Goal: Task Accomplishment & Management: Use online tool/utility

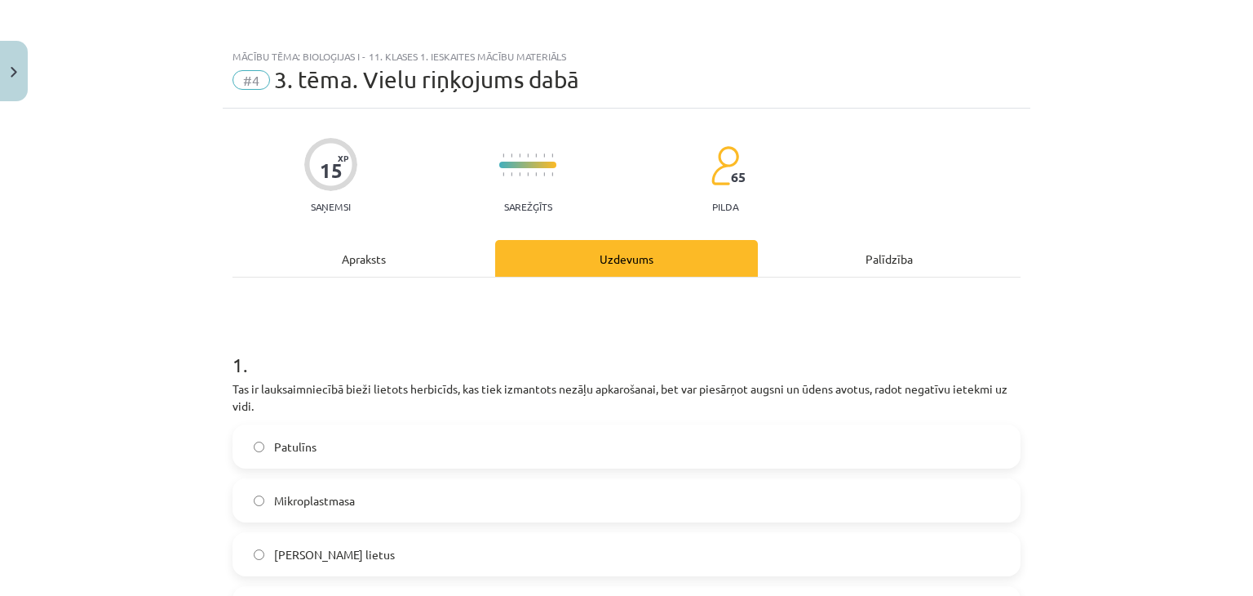
scroll to position [122, 0]
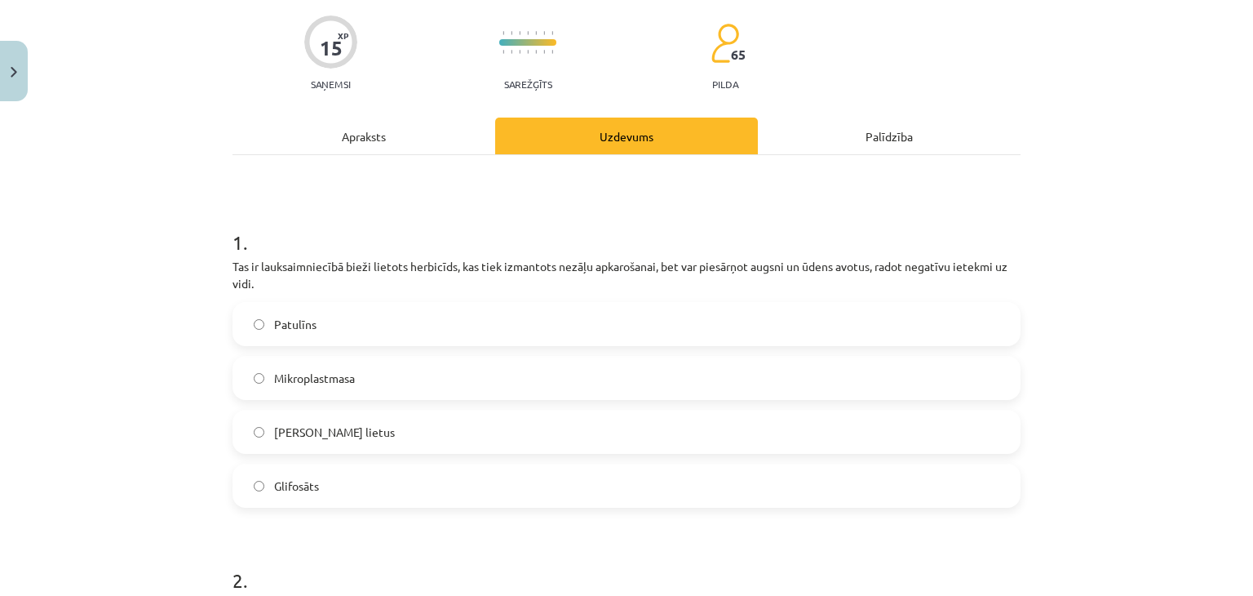
click at [346, 490] on label "Glifosāts" at bounding box center [626, 485] width 785 height 41
drag, startPoint x: 259, startPoint y: 481, endPoint x: 286, endPoint y: 484, distance: 27.0
click at [347, 489] on label "Glifosāts" at bounding box center [626, 485] width 785 height 41
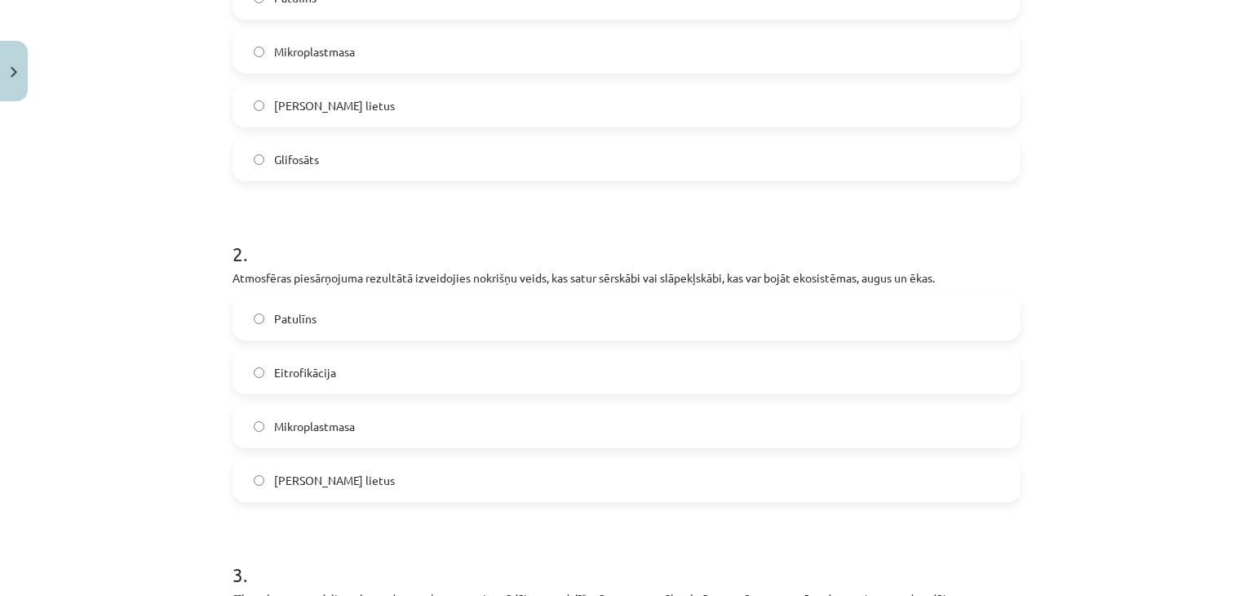
click at [137, 249] on div "Mācību tēma: Bioloģijas i - 11. klases 1. ieskaites mācību materiāls #4 3. tēma…" at bounding box center [626, 298] width 1253 height 596
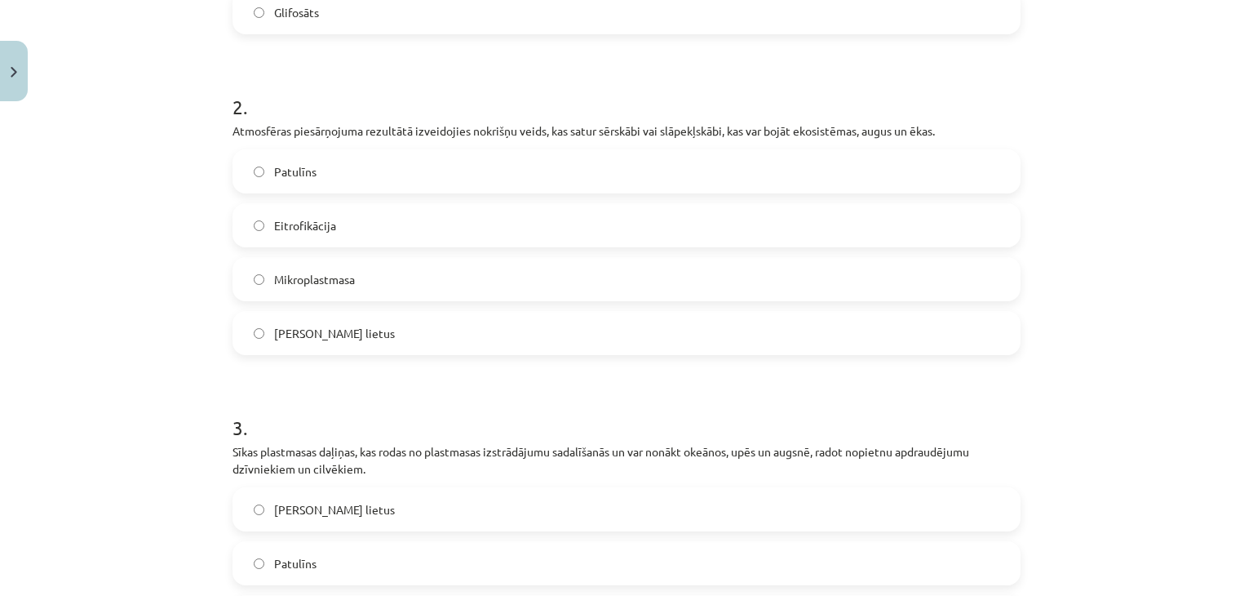
scroll to position [612, 0]
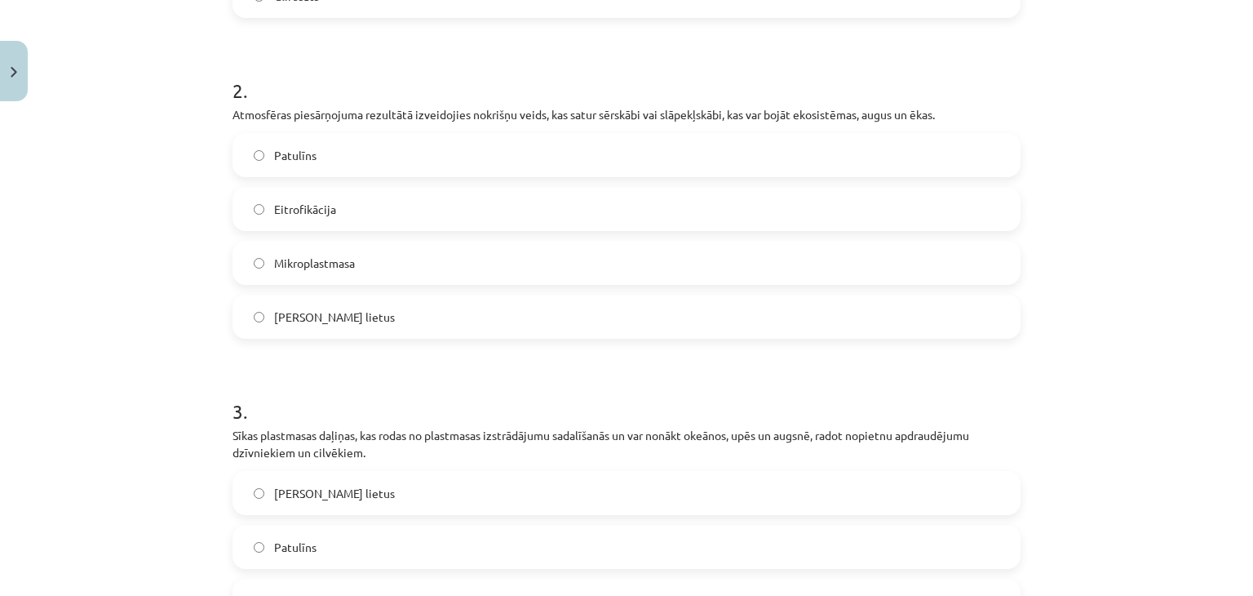
click at [356, 322] on label "[PERSON_NAME] lietus" at bounding box center [626, 316] width 785 height 41
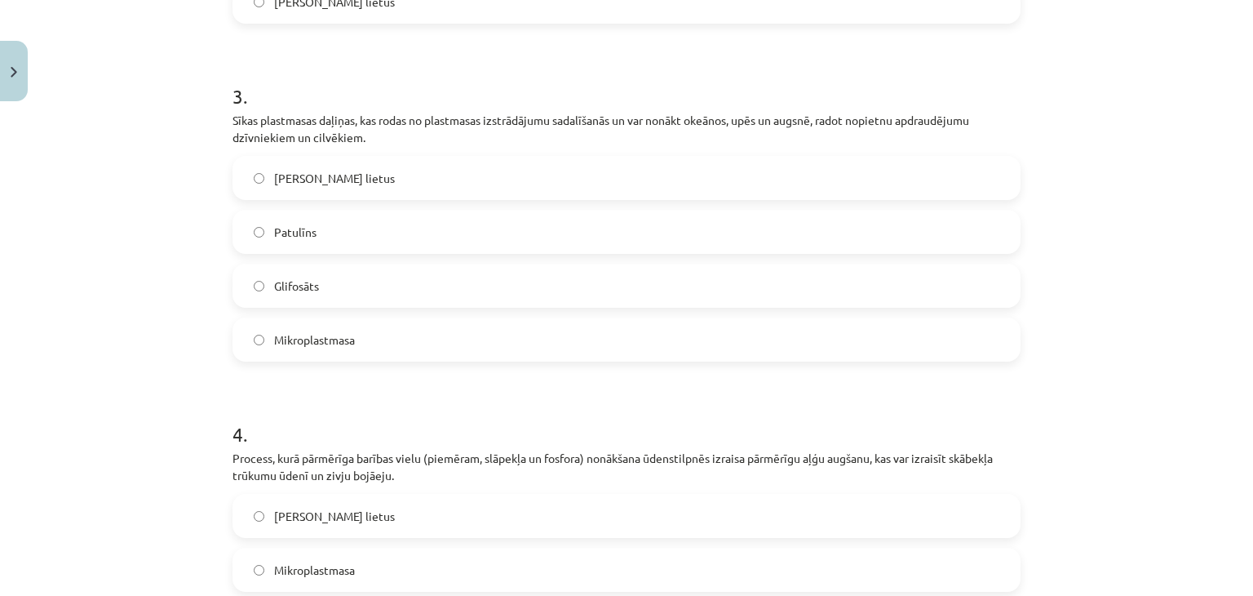
scroll to position [938, 0]
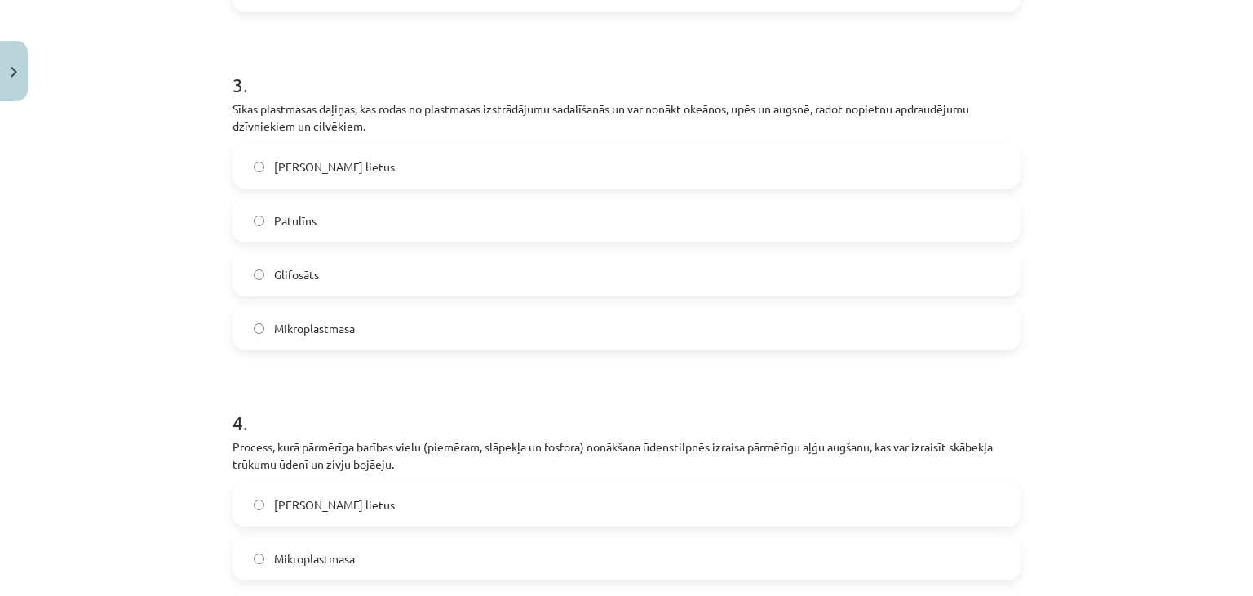
click at [330, 327] on span "Mikroplastmasa" at bounding box center [314, 328] width 81 height 17
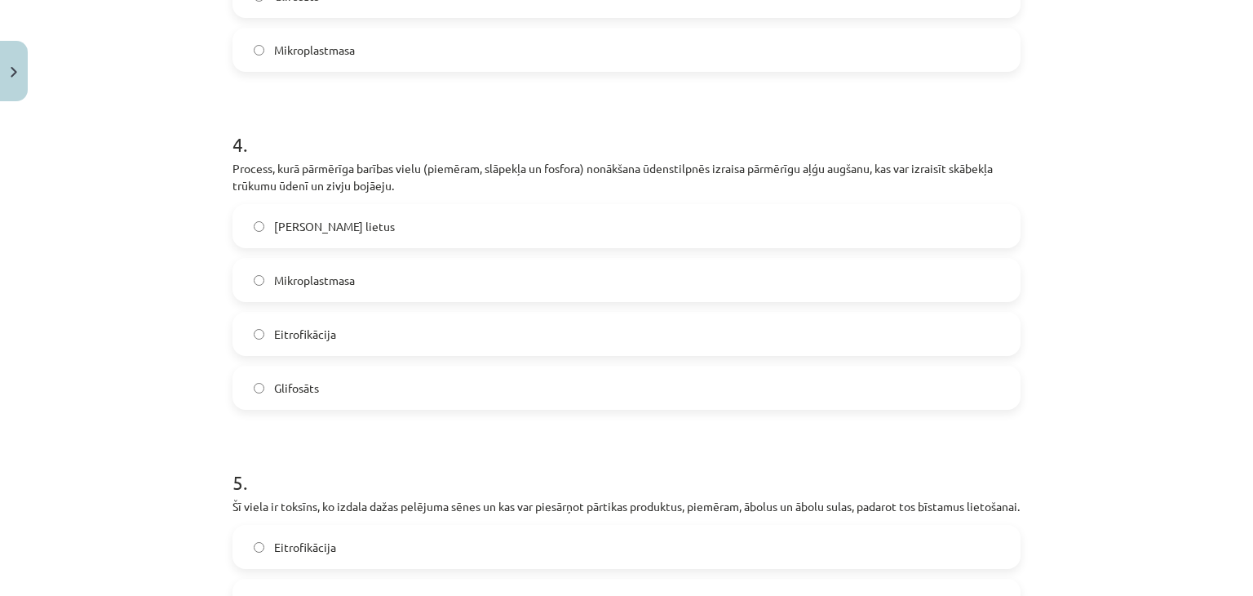
scroll to position [1183, 0]
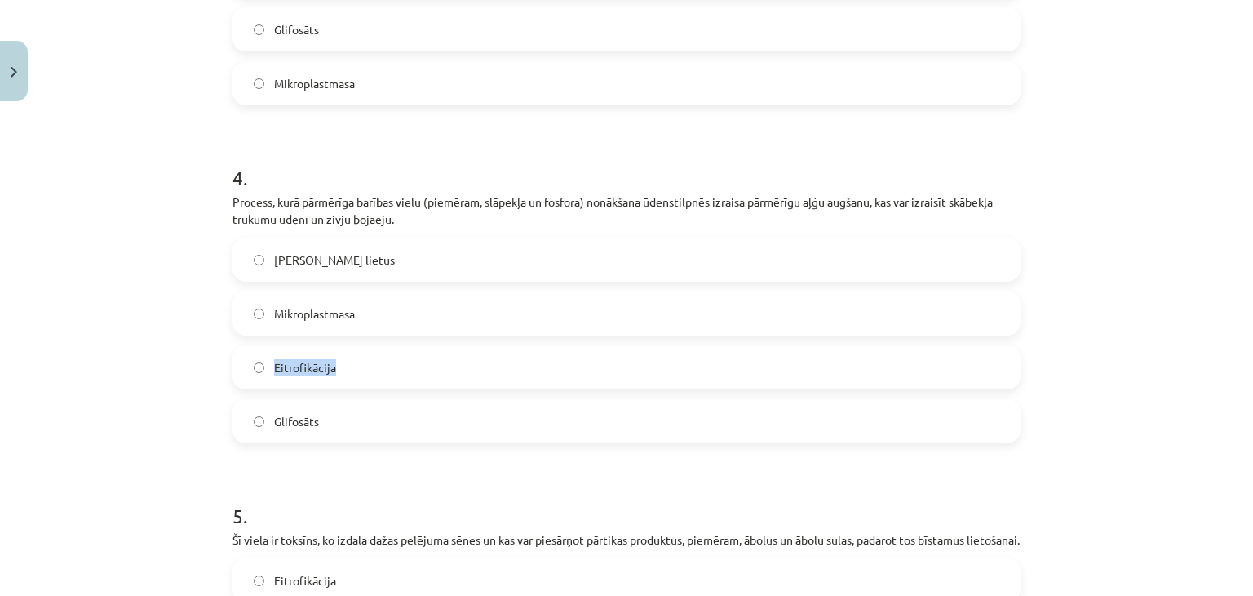
drag, startPoint x: 264, startPoint y: 364, endPoint x: 400, endPoint y: 366, distance: 136.3
click at [400, 366] on label "Eitrofikācija" at bounding box center [626, 367] width 785 height 41
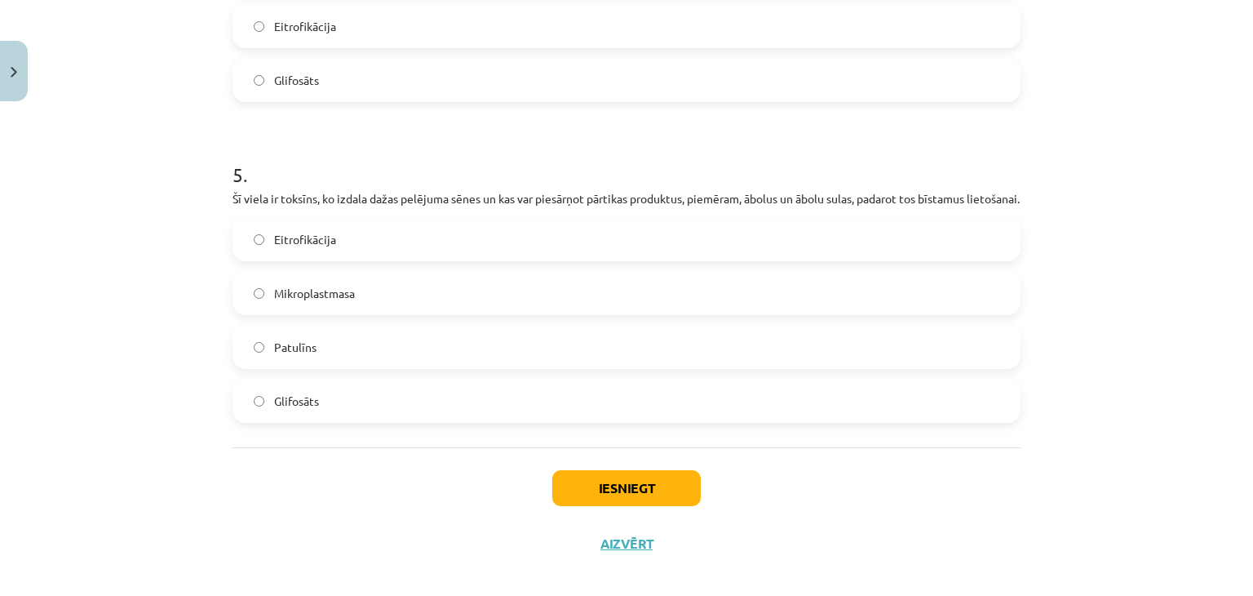
scroll to position [1557, 0]
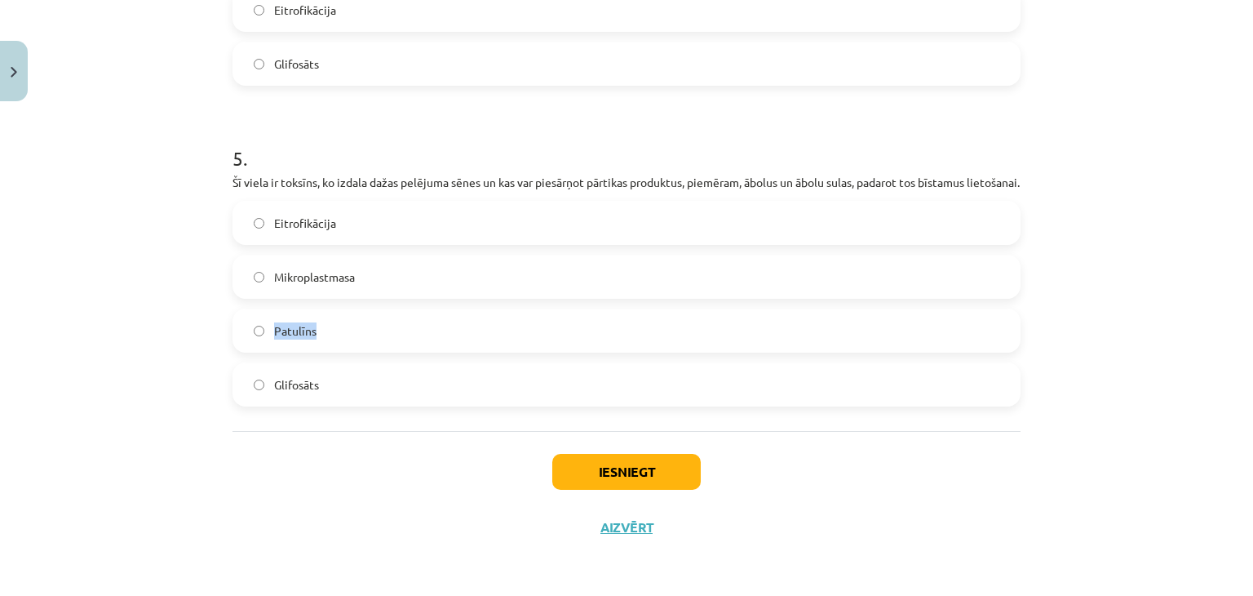
drag, startPoint x: 271, startPoint y: 330, endPoint x: 349, endPoint y: 337, distance: 78.7
click at [349, 337] on label "Patulīns" at bounding box center [626, 330] width 785 height 41
click at [344, 326] on label "Patulīns" at bounding box center [626, 330] width 785 height 41
click at [596, 466] on button "Iesniegt" at bounding box center [626, 472] width 149 height 36
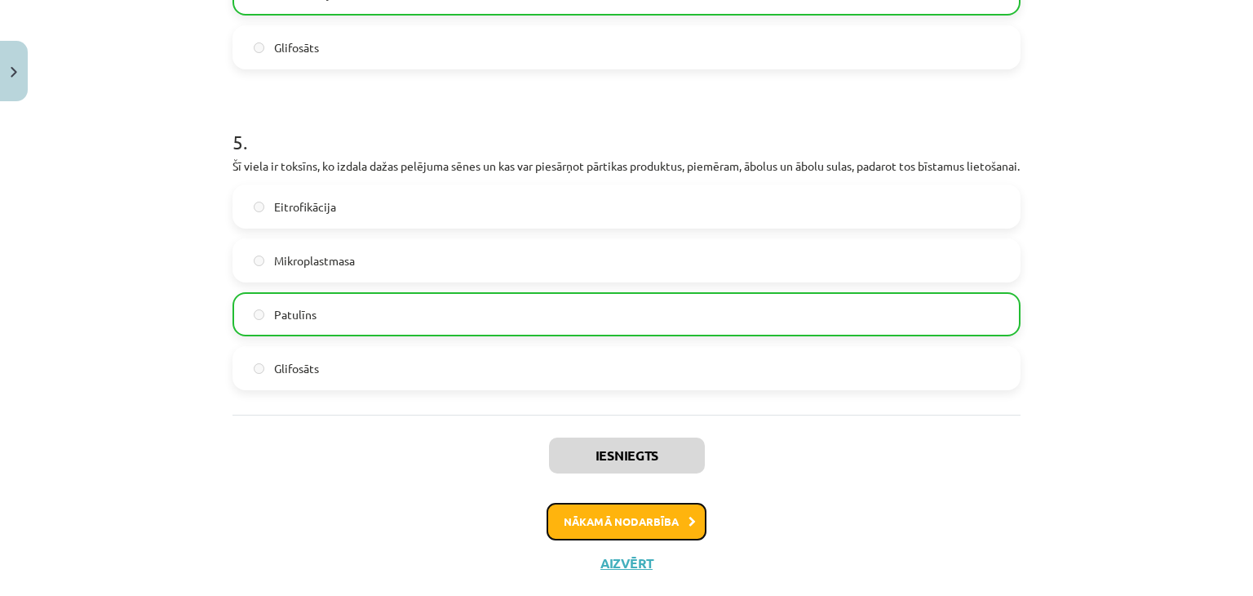
click at [633, 539] on button "Nākamā nodarbība" at bounding box center [627, 522] width 160 height 38
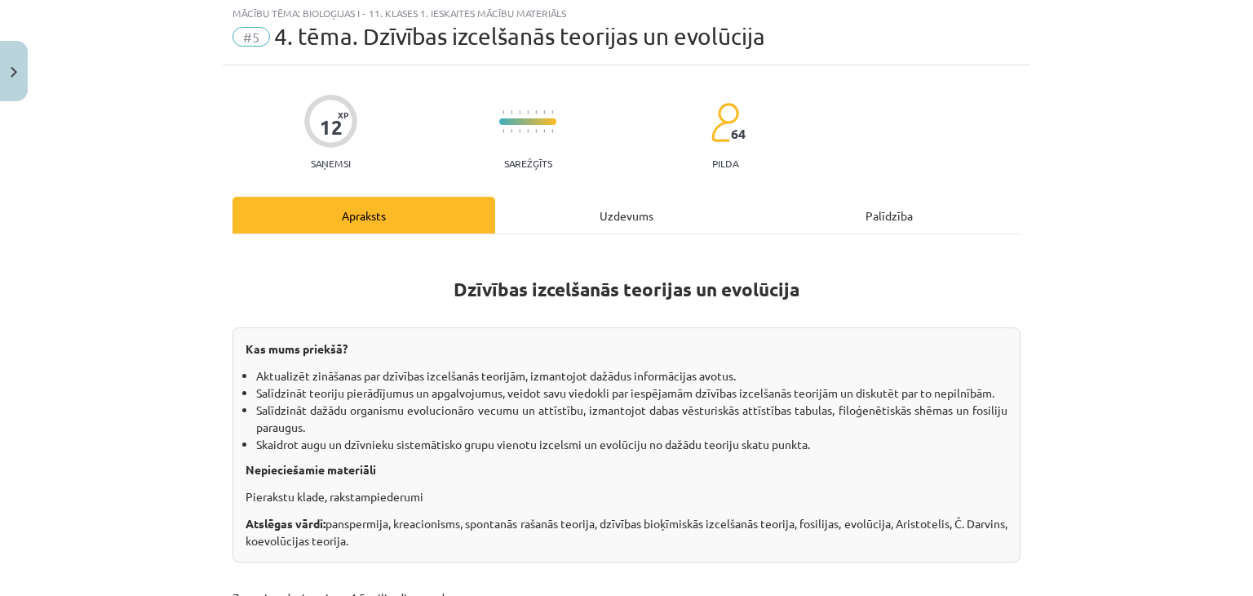
scroll to position [41, 0]
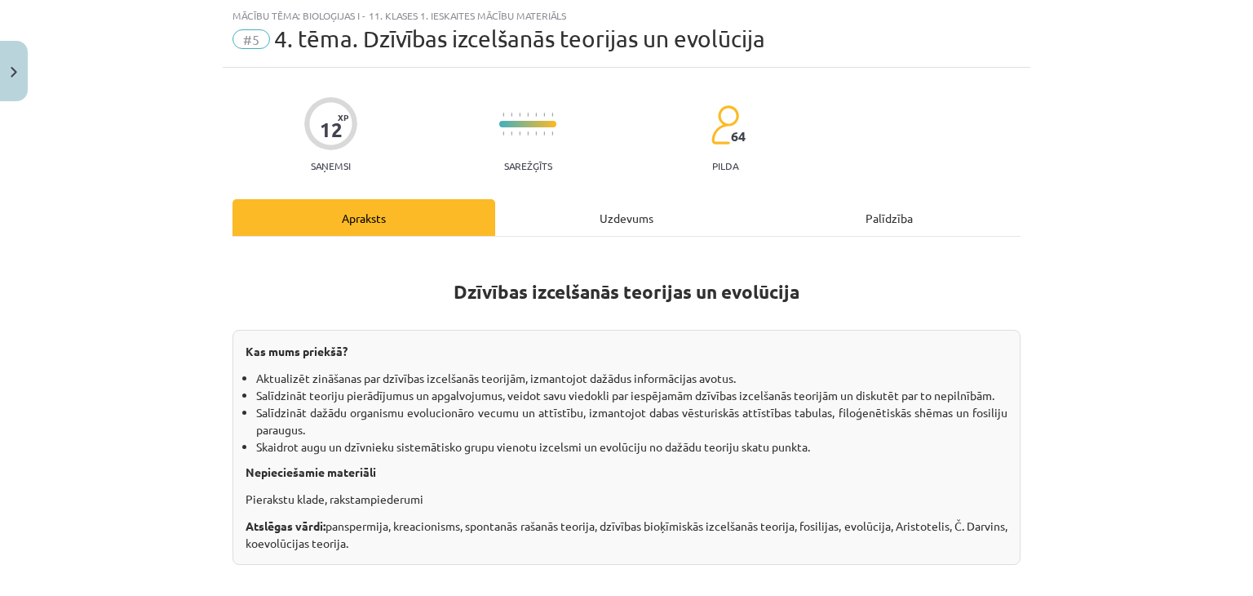
click at [578, 215] on div "Uzdevums" at bounding box center [626, 217] width 263 height 37
